Goal: Information Seeking & Learning: Learn about a topic

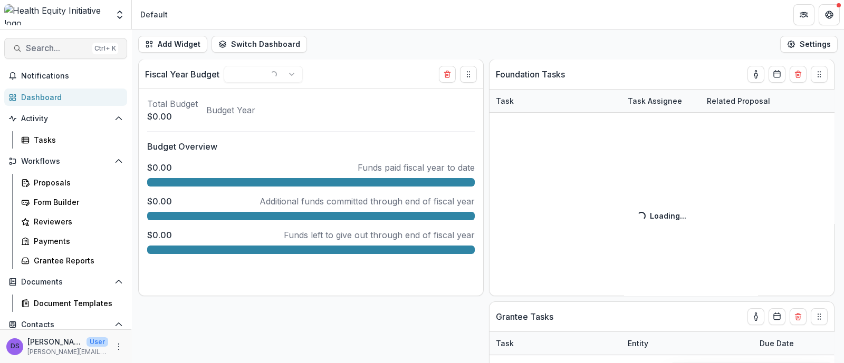
click at [55, 50] on span "Search..." at bounding box center [57, 48] width 62 height 10
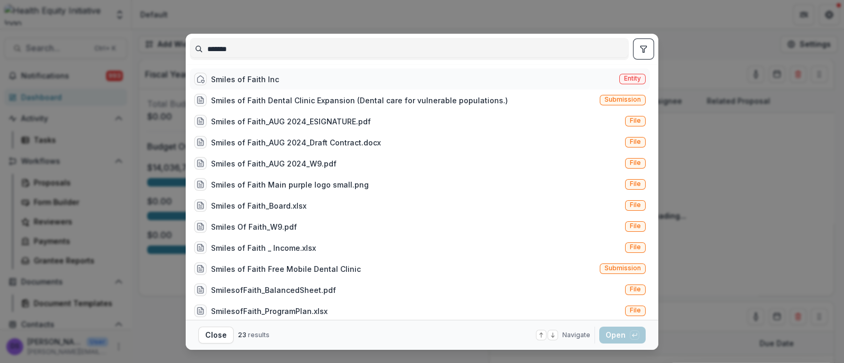
type input "******"
click at [251, 79] on div "Smiles of Faith Inc" at bounding box center [245, 79] width 68 height 11
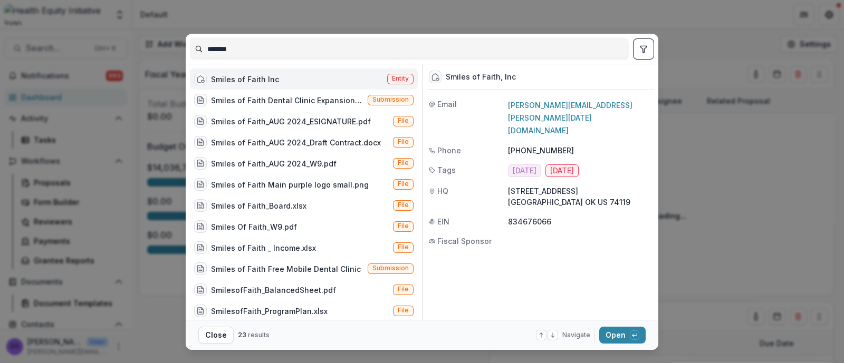
click at [251, 79] on div "Smiles of Faith Inc" at bounding box center [245, 79] width 68 height 11
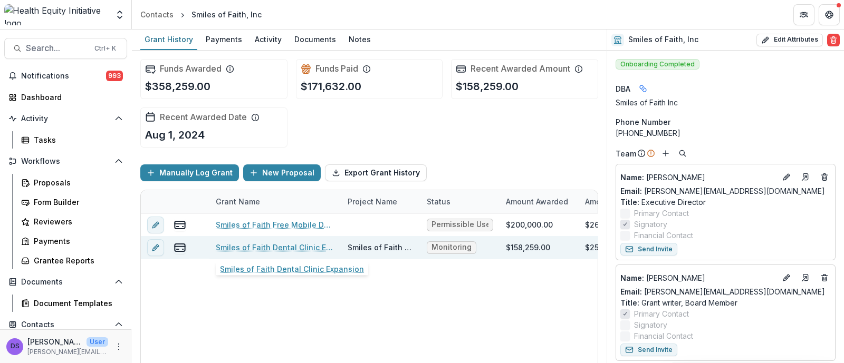
click at [258, 247] on link "Smiles of Faith Dental Clinic Expansion" at bounding box center [275, 247] width 119 height 11
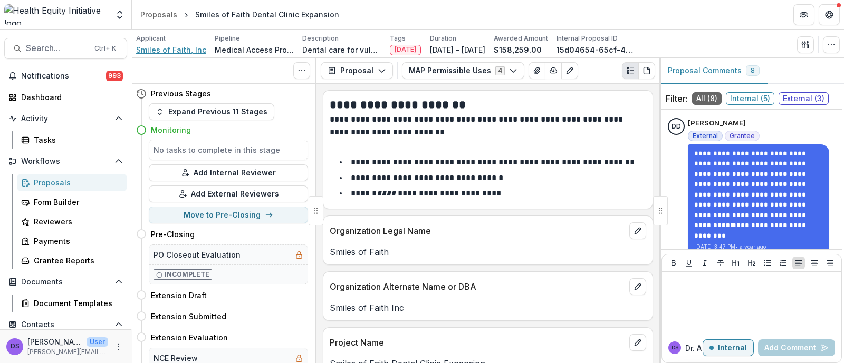
click at [166, 47] on span "Smiles of Faith, Inc" at bounding box center [171, 49] width 70 height 11
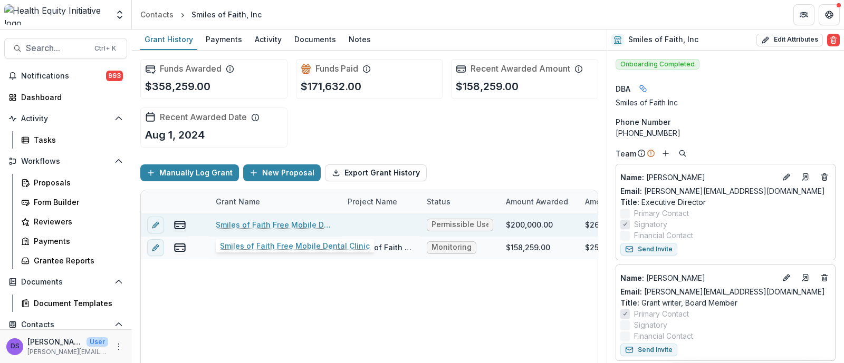
click at [306, 219] on link "Smiles of Faith Free Mobile Dental Clinic" at bounding box center [275, 224] width 119 height 11
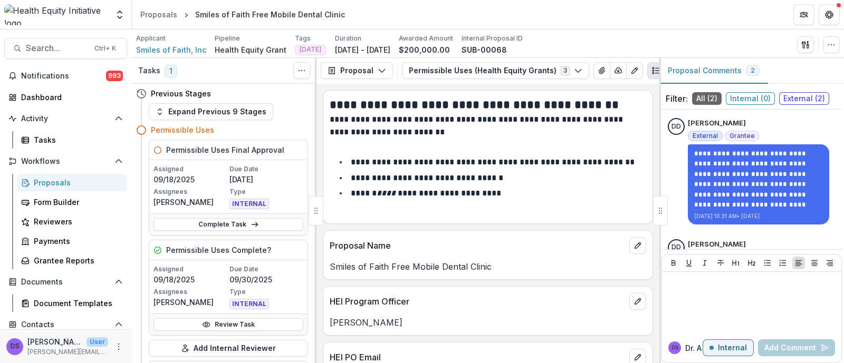
scroll to position [1, 0]
click at [367, 73] on button "Proposal" at bounding box center [357, 70] width 72 height 17
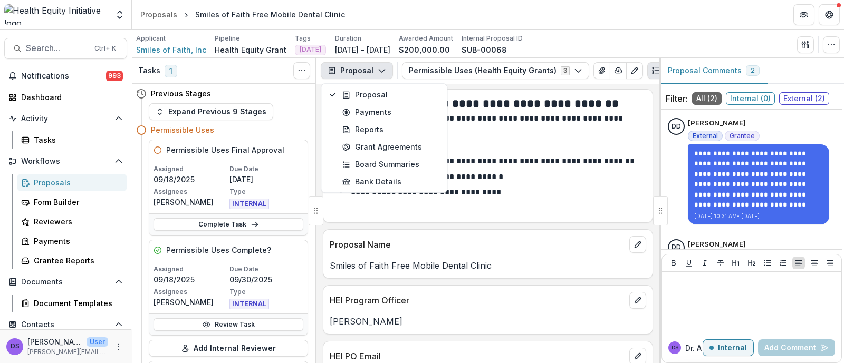
click at [429, 62] on div "Proposal Proposal Payments Reports Grant Agreements Board Summaries Bank Detail…" at bounding box center [487, 71] width 343 height 26
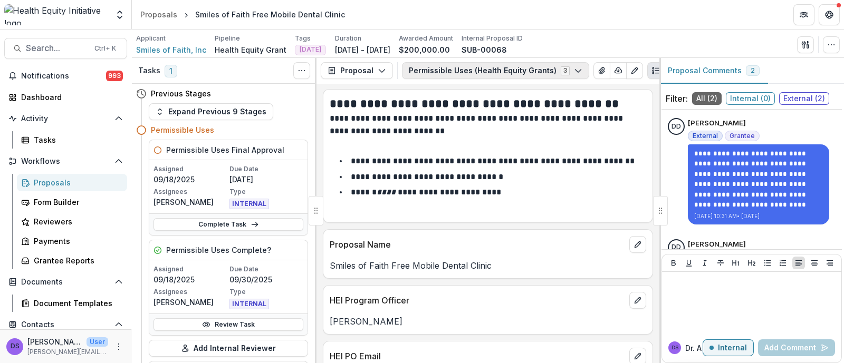
click at [438, 67] on button "Permissible Uses (Health Equity Grants) 3" at bounding box center [495, 70] width 187 height 17
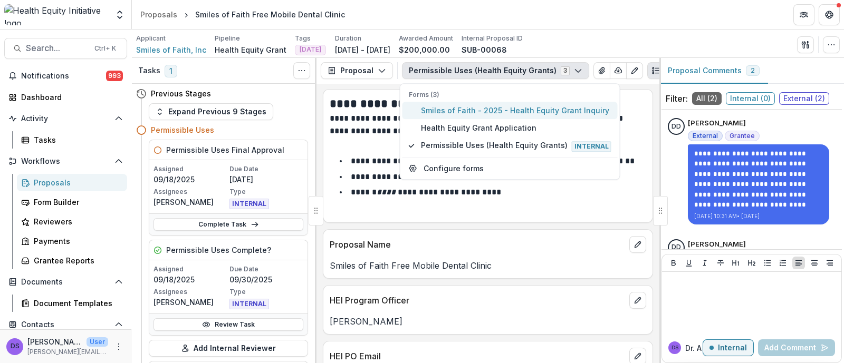
click at [448, 117] on button "Smiles of Faith - 2025 - Health Equity Grant Inquiry" at bounding box center [509, 110] width 215 height 17
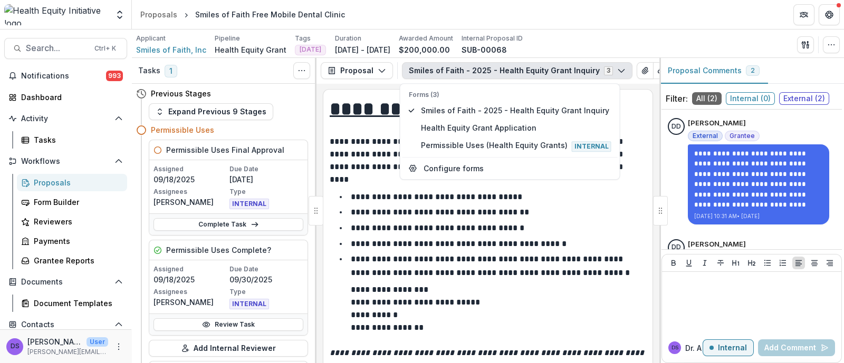
click at [390, 258] on p "**********" at bounding box center [491, 266] width 281 height 22
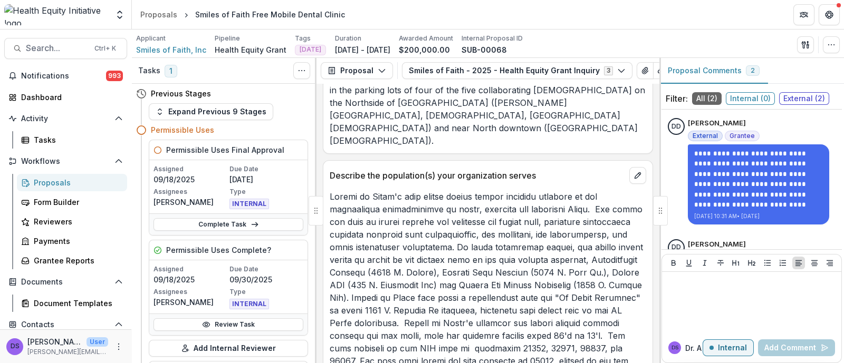
scroll to position [1359, 0]
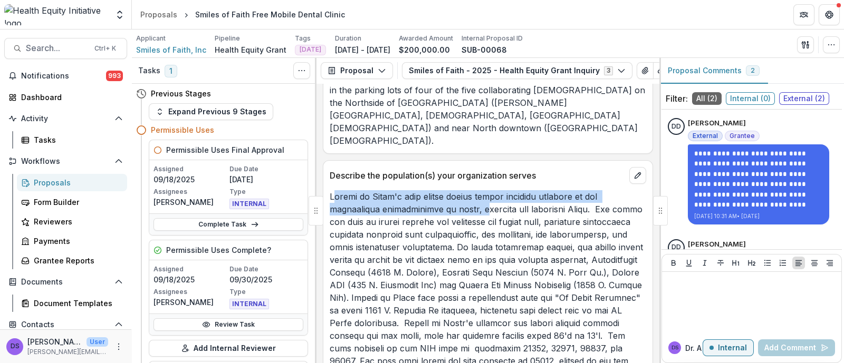
drag, startPoint x: 332, startPoint y: 167, endPoint x: 488, endPoint y: 188, distance: 157.0
click at [488, 190] on p at bounding box center [488, 297] width 316 height 215
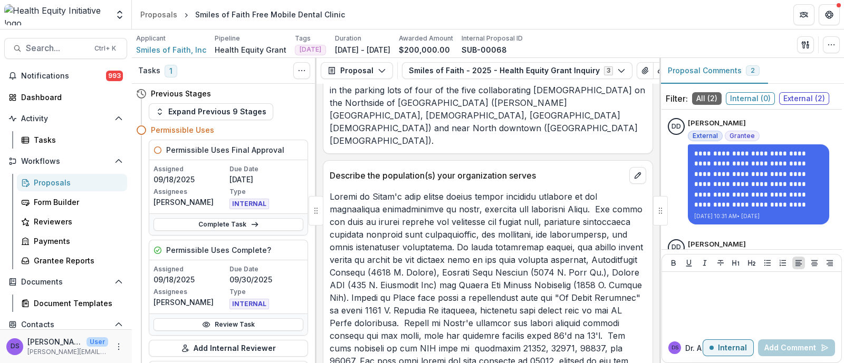
click at [577, 199] on p at bounding box center [488, 297] width 316 height 215
